Goal: Task Accomplishment & Management: Manage account settings

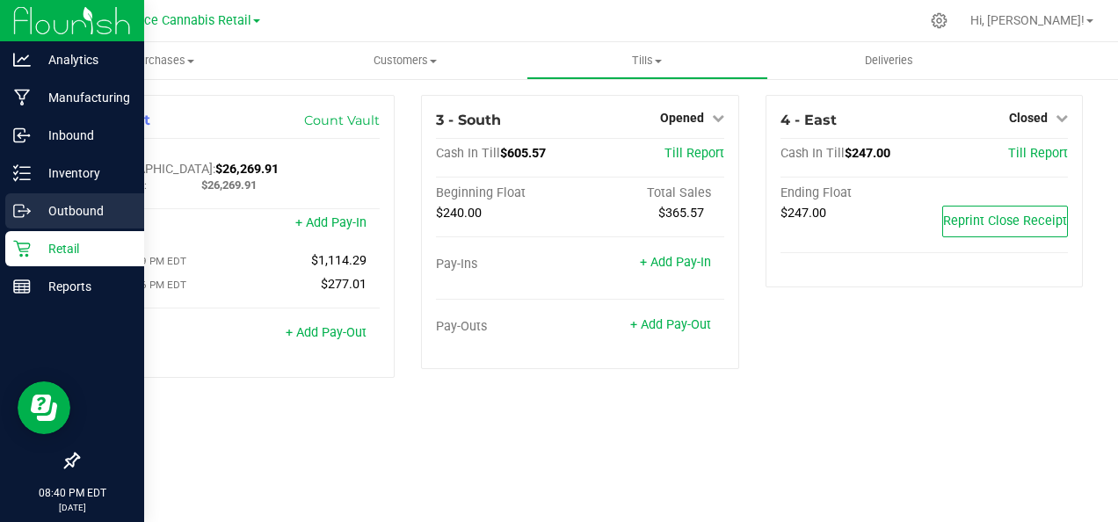
click at [23, 223] on div "Outbound" at bounding box center [74, 210] width 139 height 35
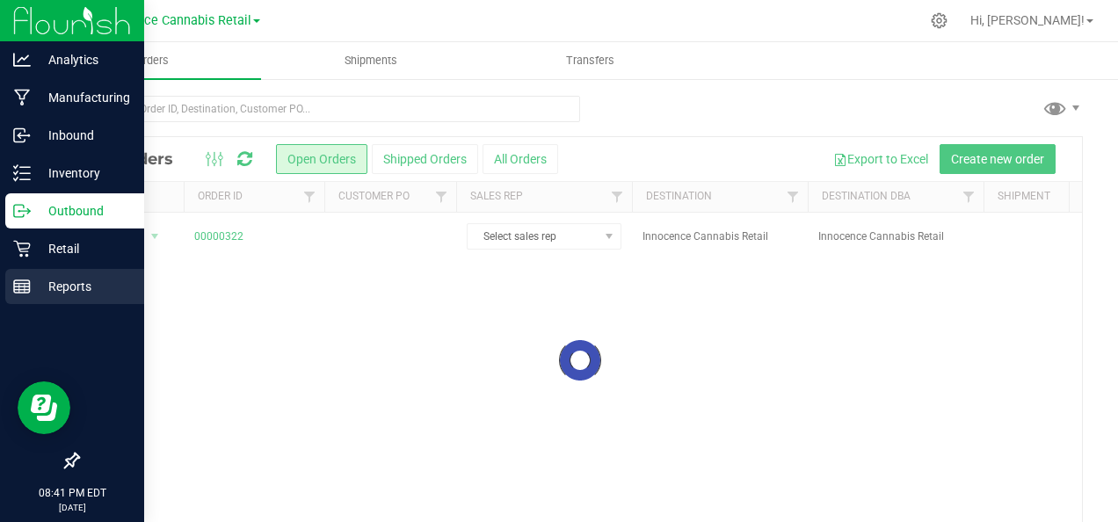
click at [35, 286] on p "Reports" at bounding box center [83, 286] width 105 height 21
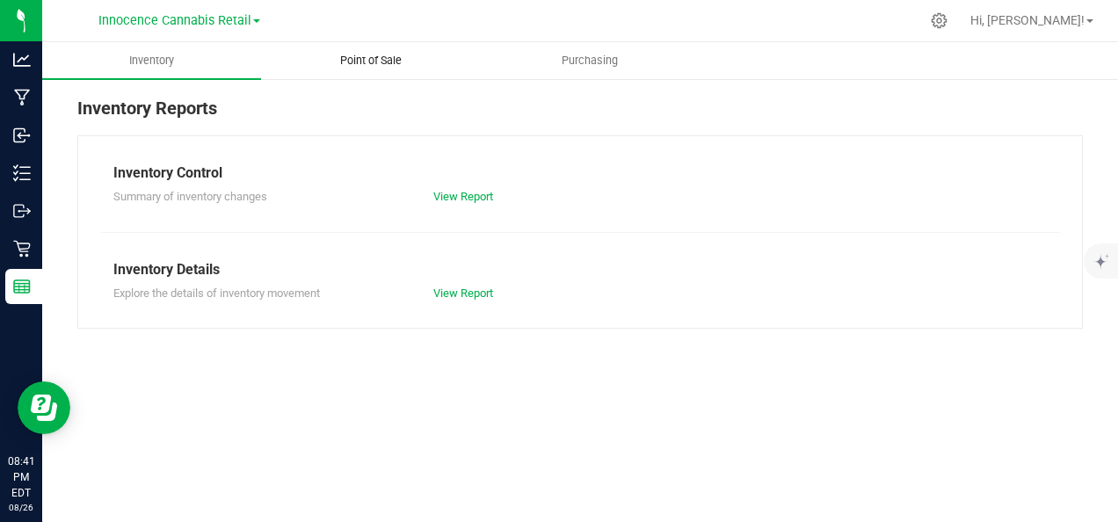
click at [377, 62] on span "Point of Sale" at bounding box center [370, 61] width 109 height 16
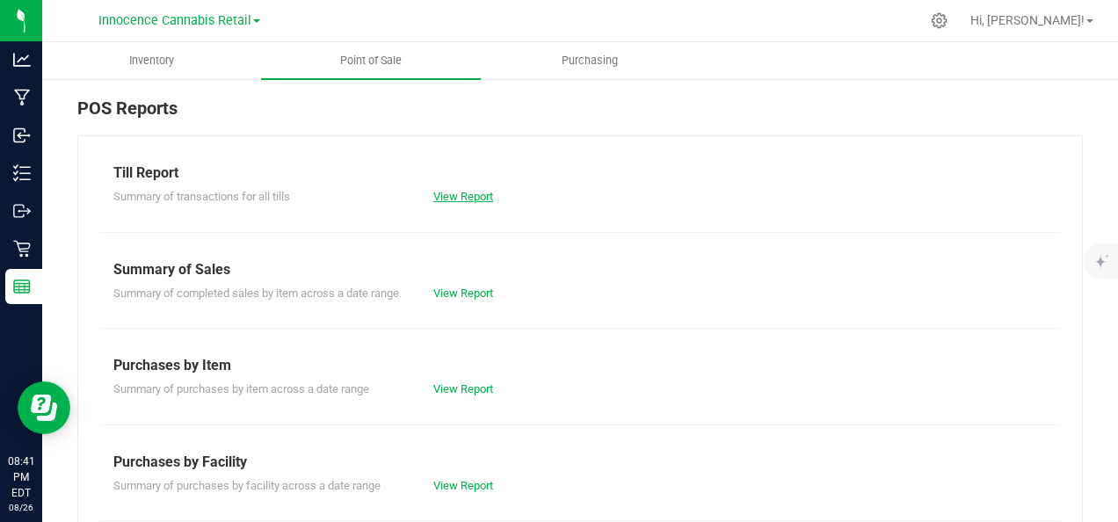
click at [466, 201] on link "View Report" at bounding box center [463, 196] width 60 height 13
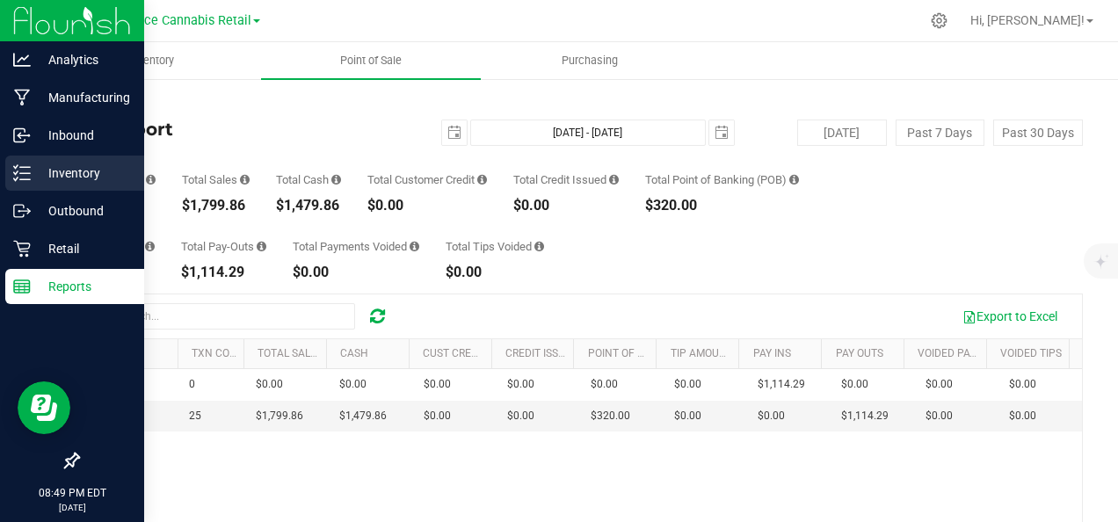
click at [25, 179] on line at bounding box center [25, 179] width 10 height 0
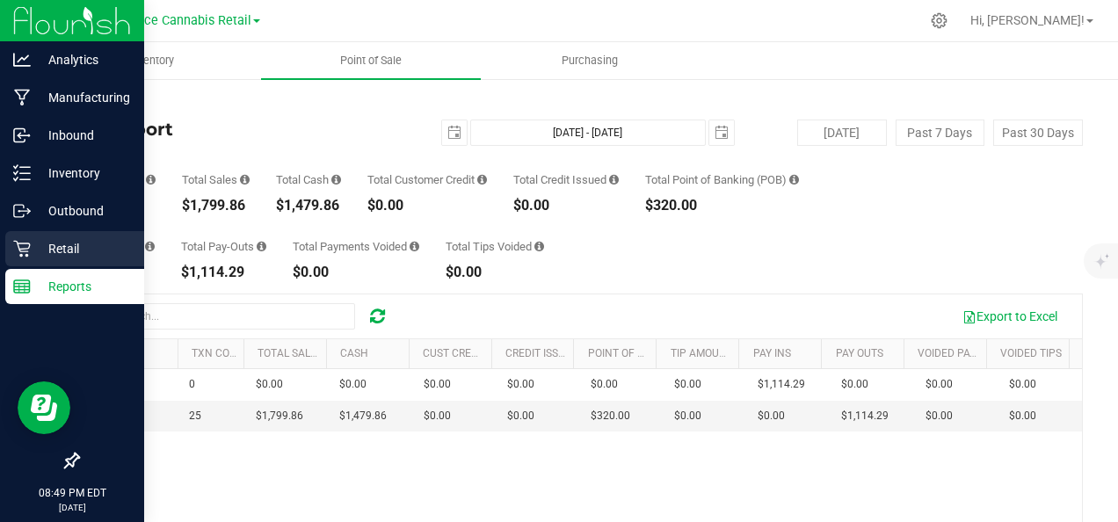
click at [84, 250] on p "Retail" at bounding box center [83, 248] width 105 height 21
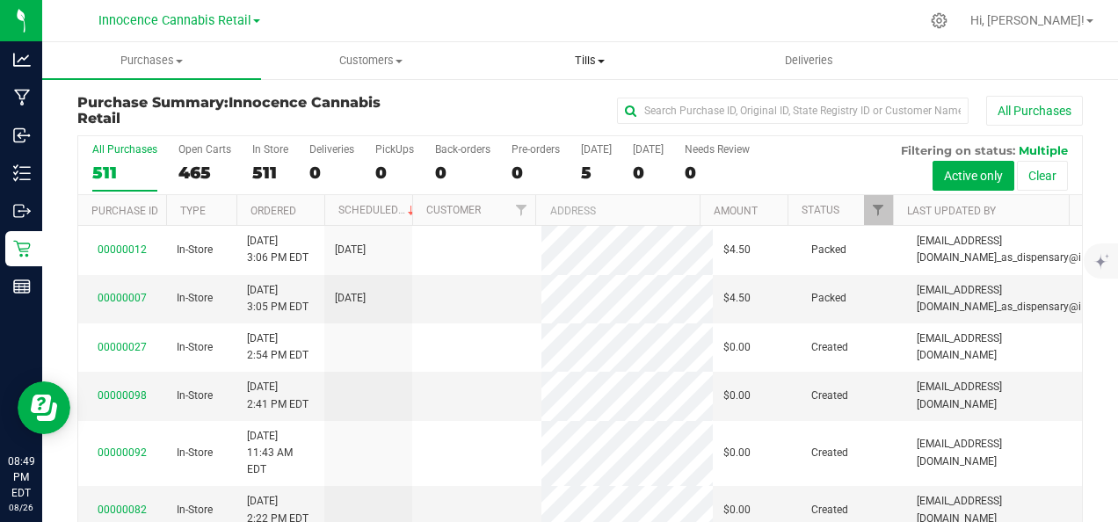
click at [604, 67] on span "Tills" at bounding box center [590, 61] width 217 height 16
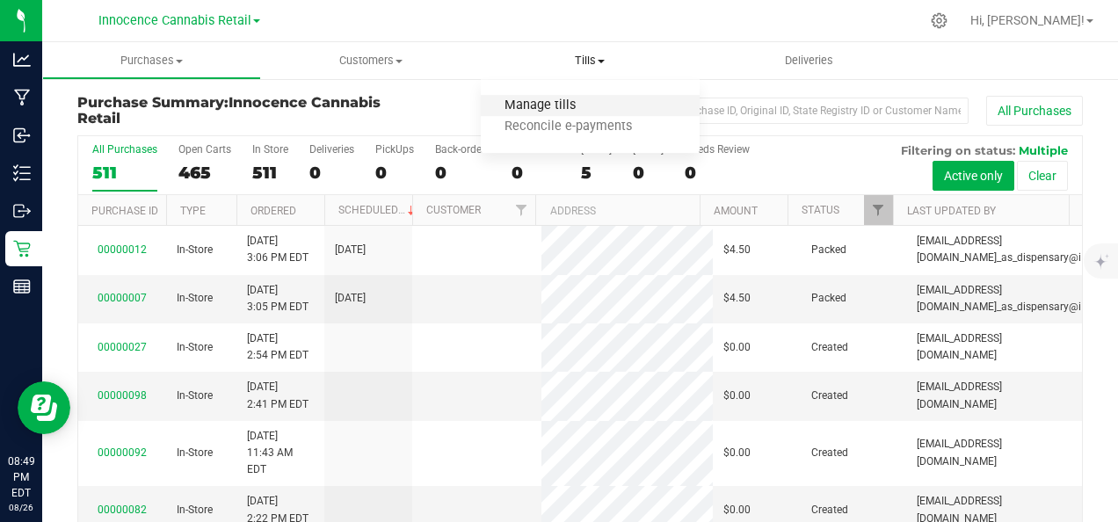
click at [568, 105] on span "Manage tills" at bounding box center [540, 105] width 119 height 15
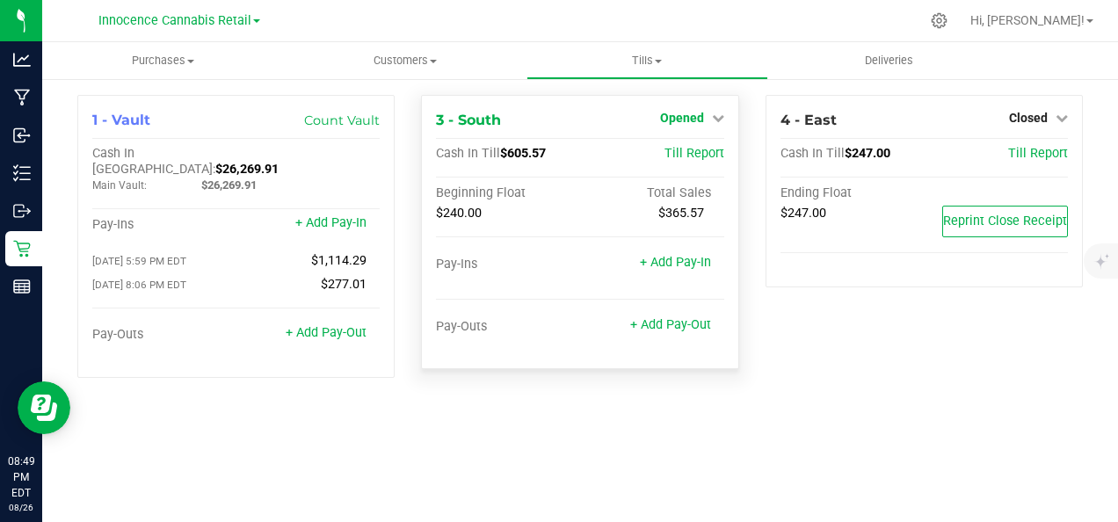
click at [706, 124] on link "Opened" at bounding box center [692, 118] width 64 height 14
click at [705, 150] on link "Close Till" at bounding box center [683, 155] width 47 height 14
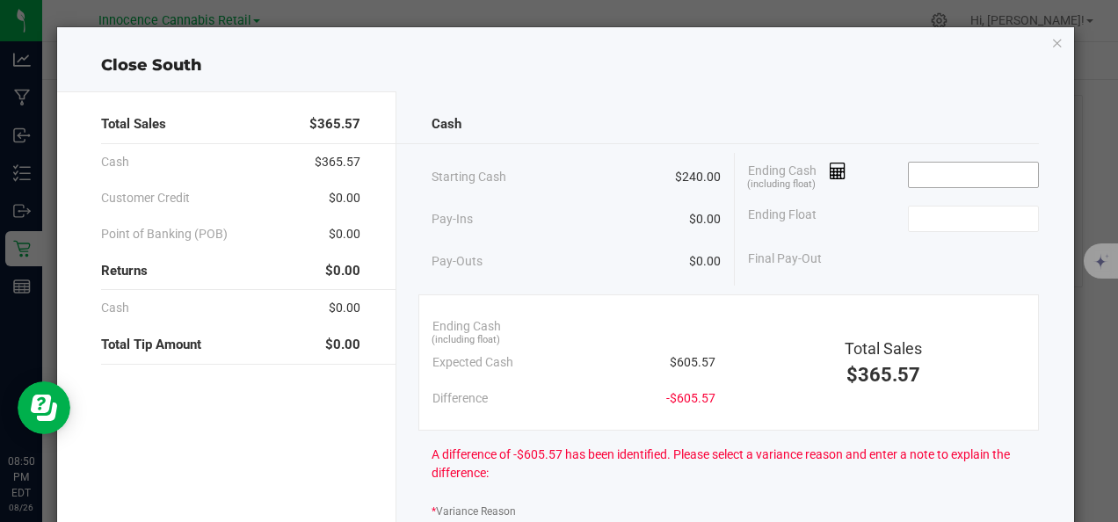
click at [959, 174] on input at bounding box center [973, 175] width 129 height 25
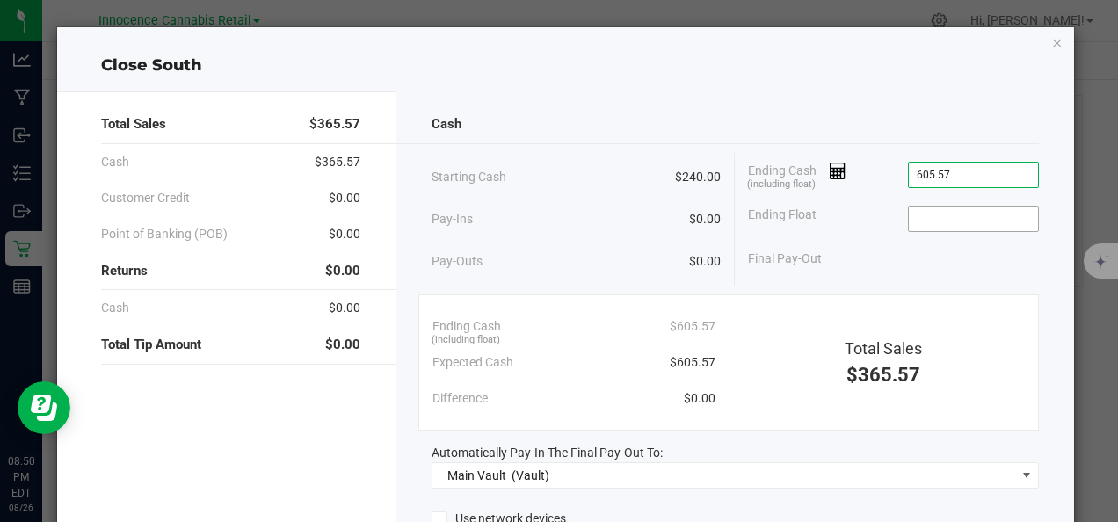
click at [959, 220] on input at bounding box center [973, 218] width 129 height 25
type input "$605.57"
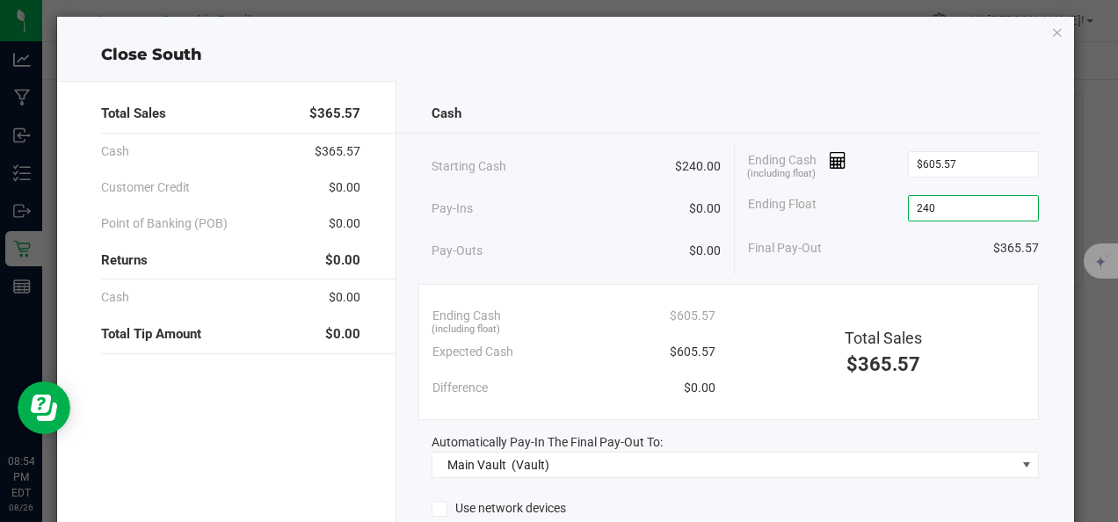
scroll to position [206, 0]
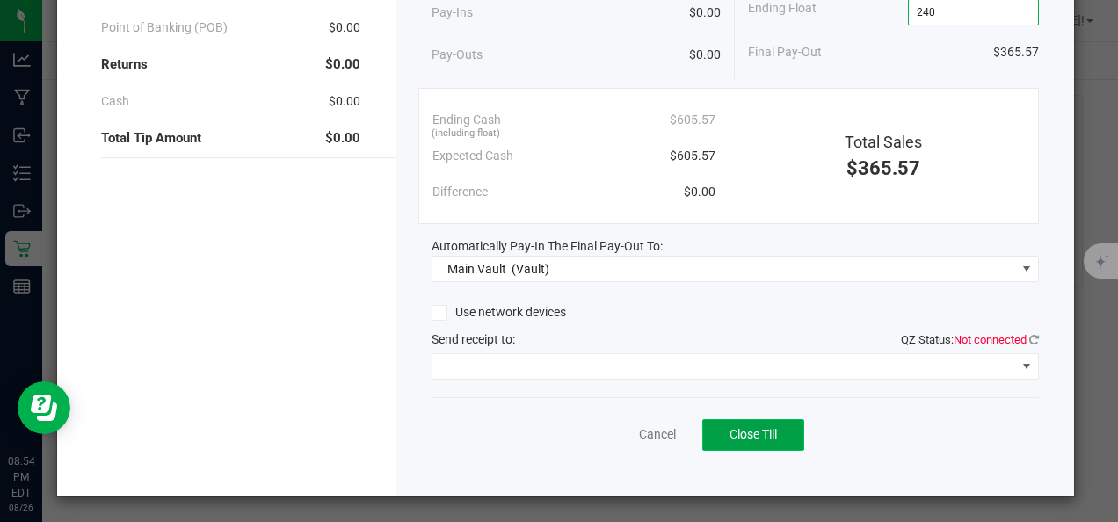
click at [729, 438] on span "Close Till" at bounding box center [752, 434] width 47 height 14
type input "$240.00"
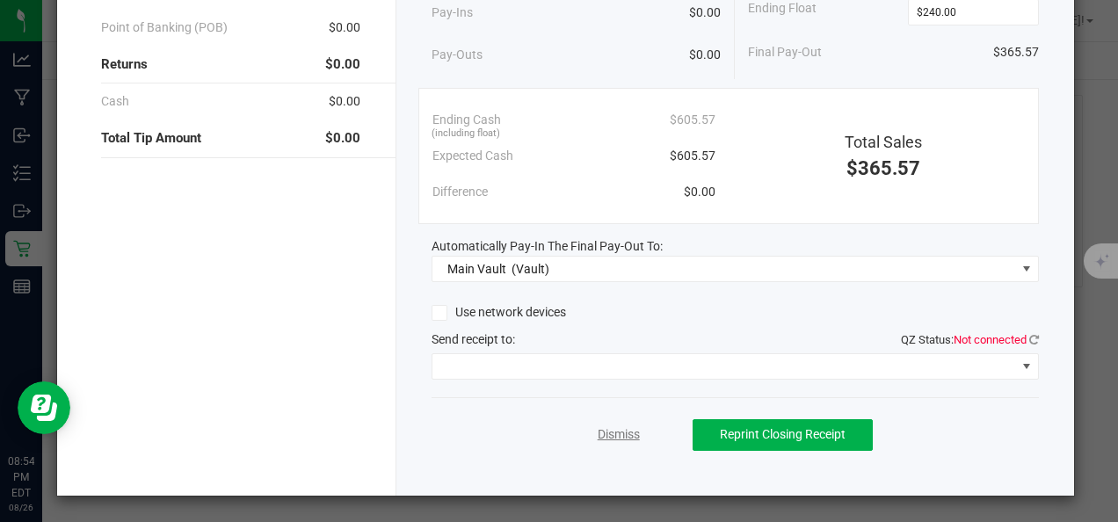
click at [600, 435] on link "Dismiss" at bounding box center [618, 434] width 42 height 18
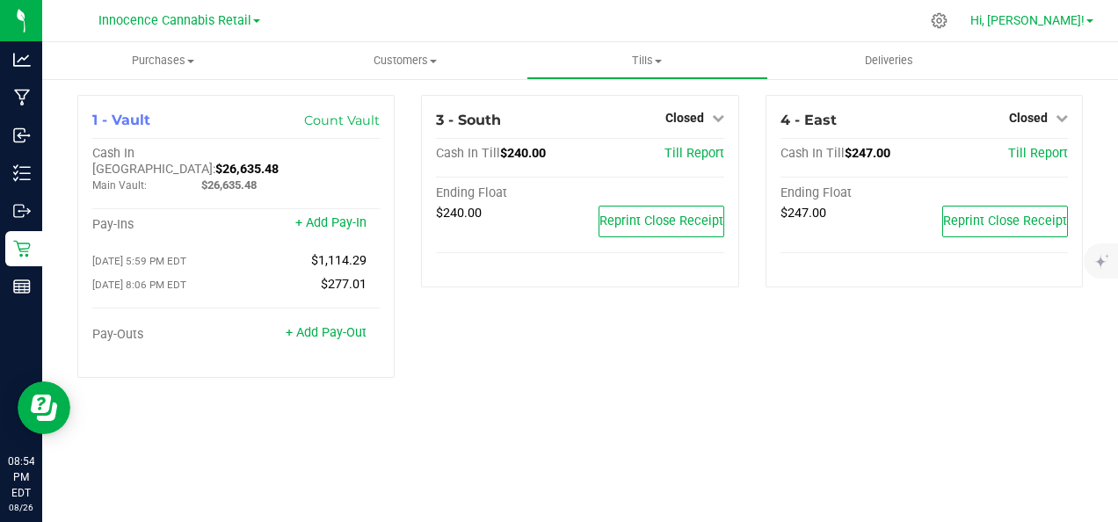
click at [1075, 26] on span "Hi, [PERSON_NAME]!" at bounding box center [1027, 20] width 114 height 14
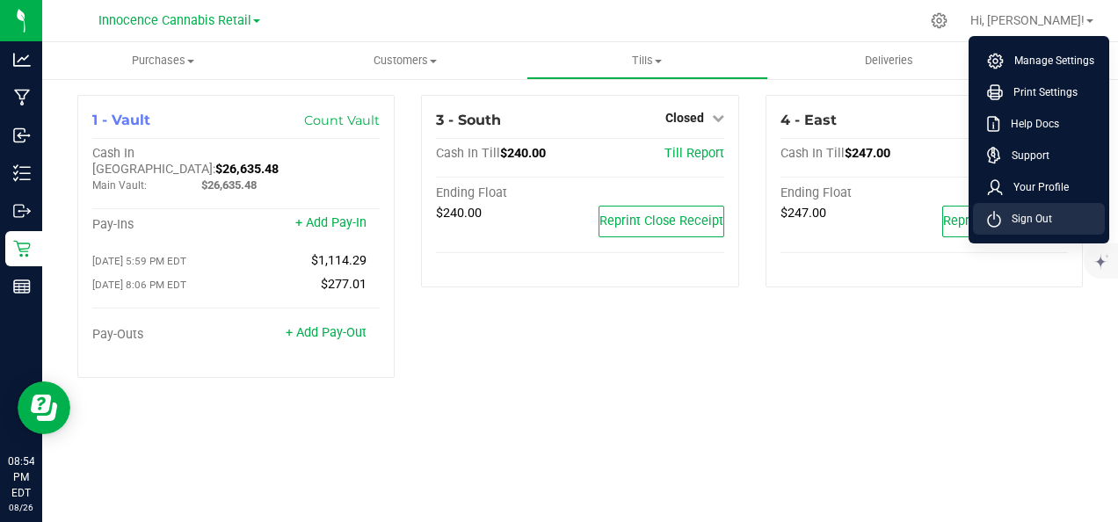
click at [1049, 227] on span "Sign Out" at bounding box center [1026, 219] width 51 height 18
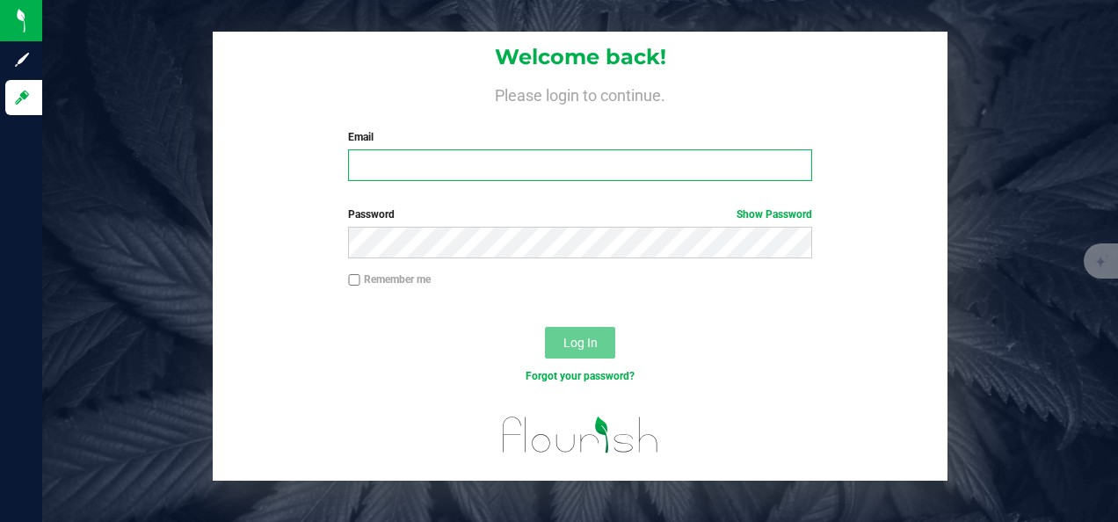
type input "[EMAIL_ADDRESS][DOMAIN_NAME]"
